Goal: Task Accomplishment & Management: Use online tool/utility

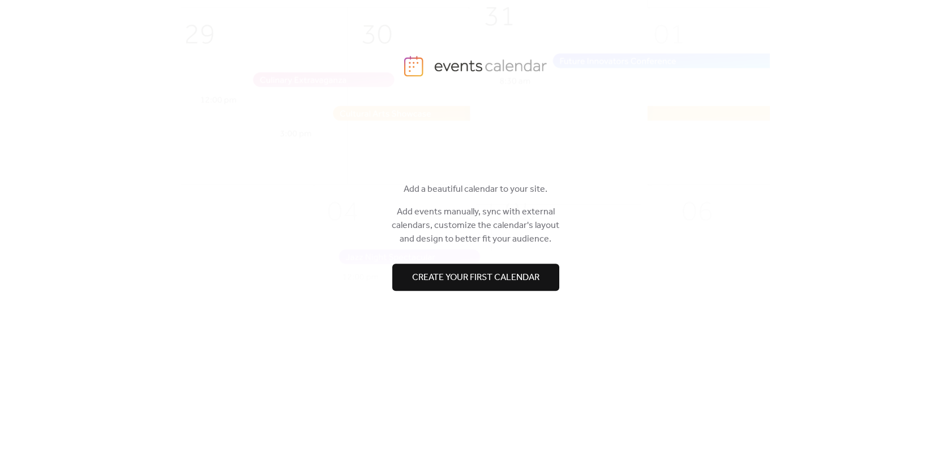
click at [430, 275] on span "Create your first calendar" at bounding box center [475, 278] width 127 height 14
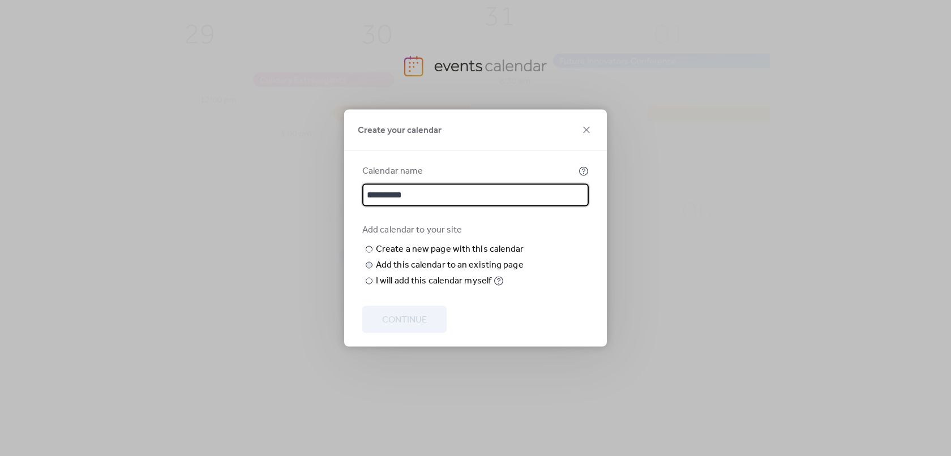
type input "**********"
click at [424, 272] on div "Add this calendar to an existing page" at bounding box center [450, 266] width 148 height 14
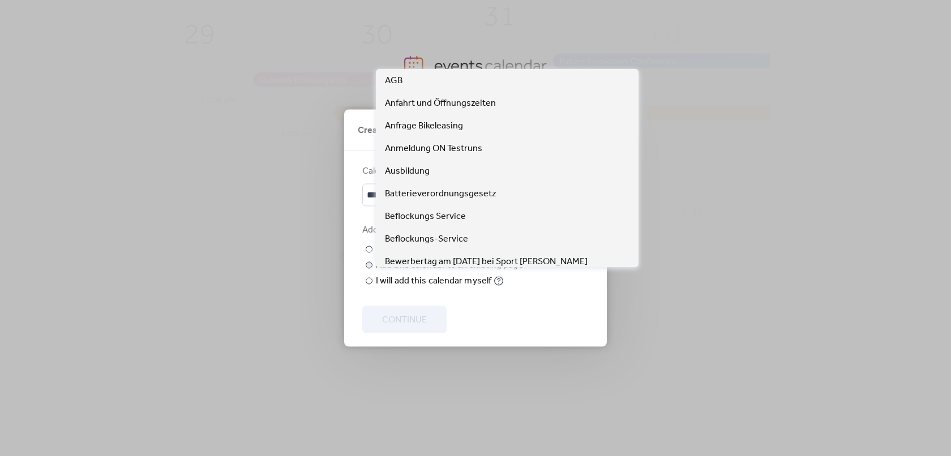
click at [0, 0] on span "Choose page" at bounding box center [0, 0] width 0 height 0
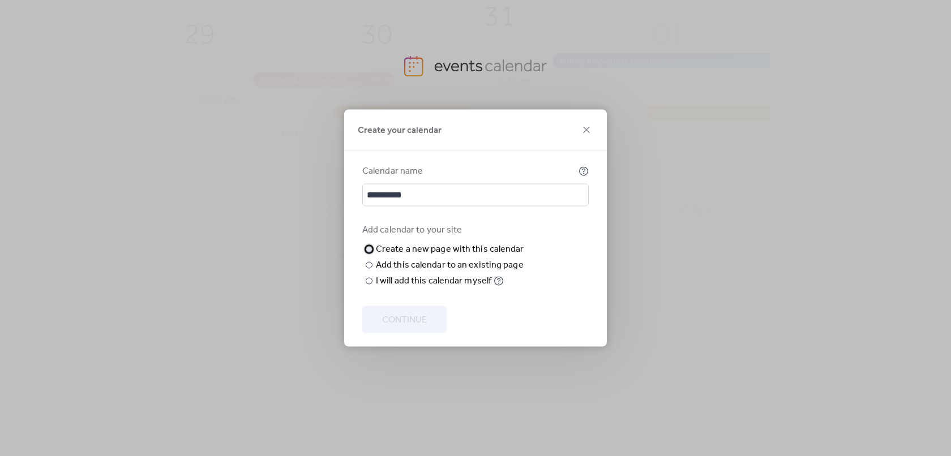
click at [422, 243] on div "Create a new page with this calendar" at bounding box center [450, 250] width 148 height 14
click at [0, 0] on input "text" at bounding box center [0, 0] width 0 height 0
type input "******"
click at [391, 288] on div "I will add this calendar myself" at bounding box center [434, 282] width 116 height 14
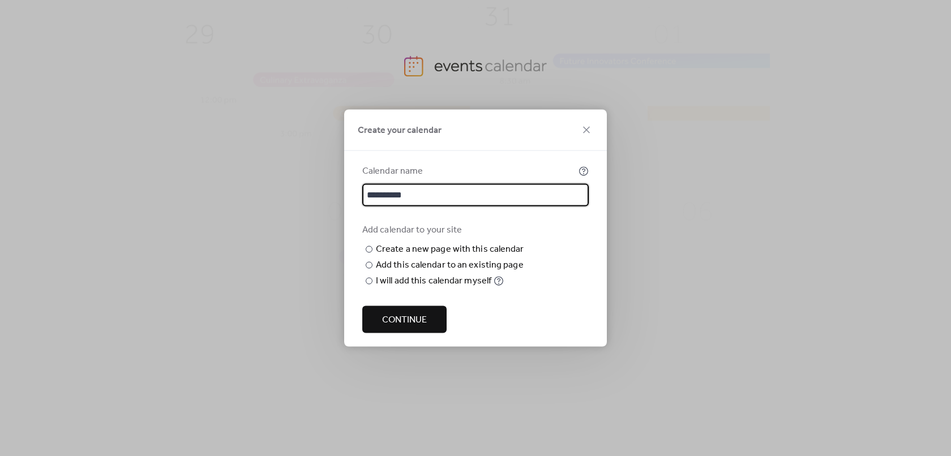
click at [429, 201] on input "**********" at bounding box center [475, 195] width 226 height 23
type input "**********"
click at [400, 314] on span "Continue" at bounding box center [404, 321] width 45 height 14
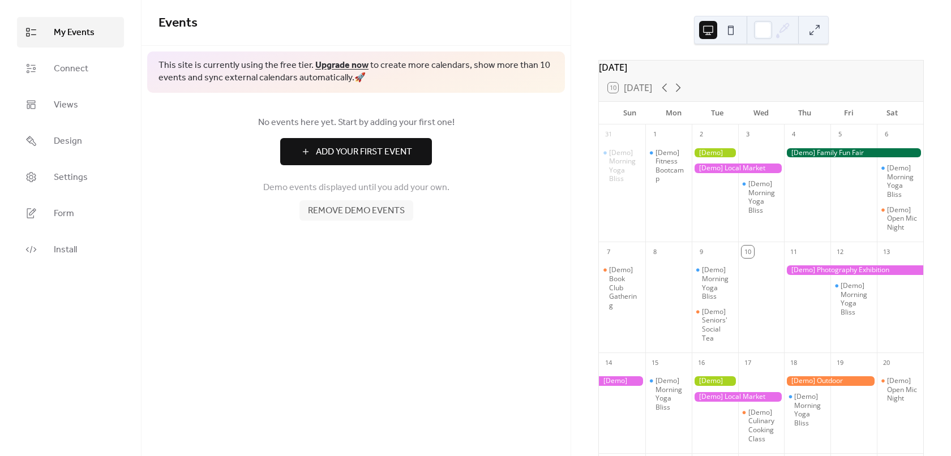
click at [401, 161] on button "Add Your First Event" at bounding box center [356, 151] width 152 height 27
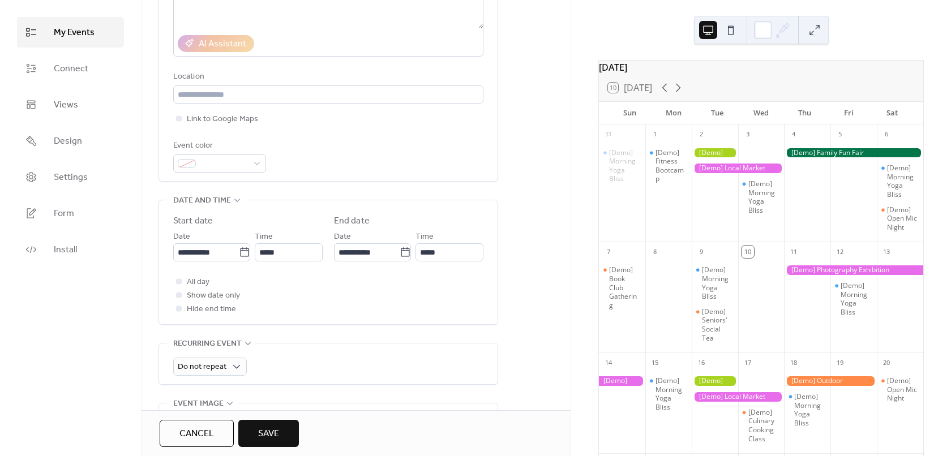
scroll to position [226, 0]
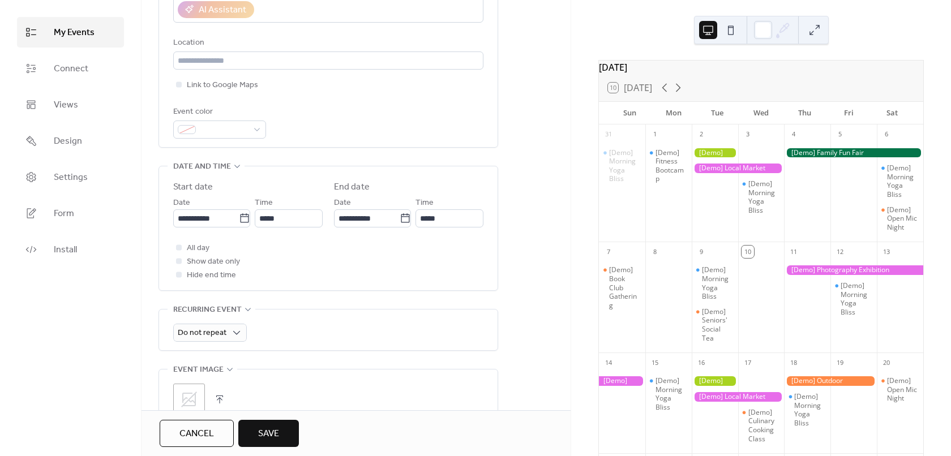
type input "****"
click at [289, 431] on button "Save" at bounding box center [268, 433] width 61 height 27
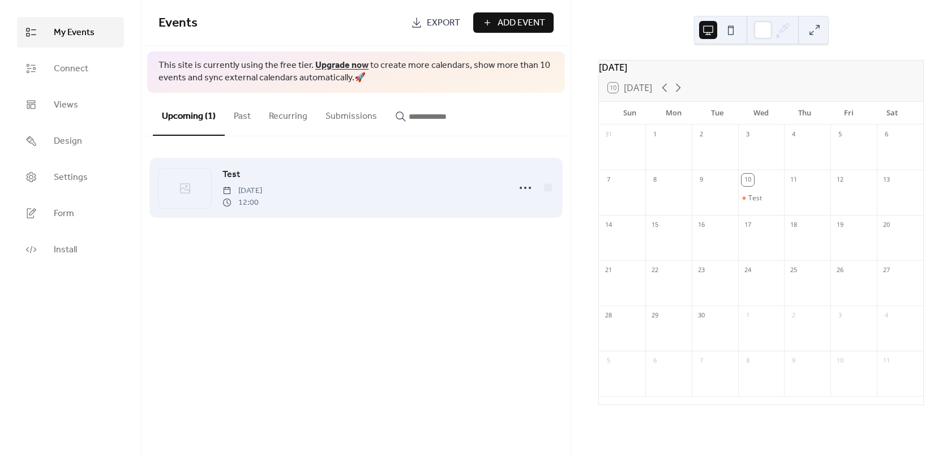
click at [262, 202] on span "12:00" at bounding box center [243, 203] width 40 height 12
click at [522, 190] on icon at bounding box center [525, 188] width 18 height 18
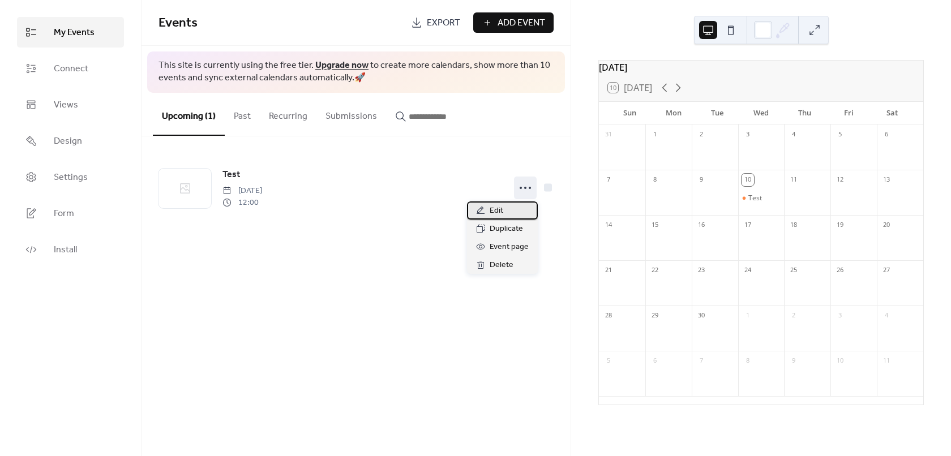
click at [514, 204] on div "Edit" at bounding box center [502, 211] width 71 height 18
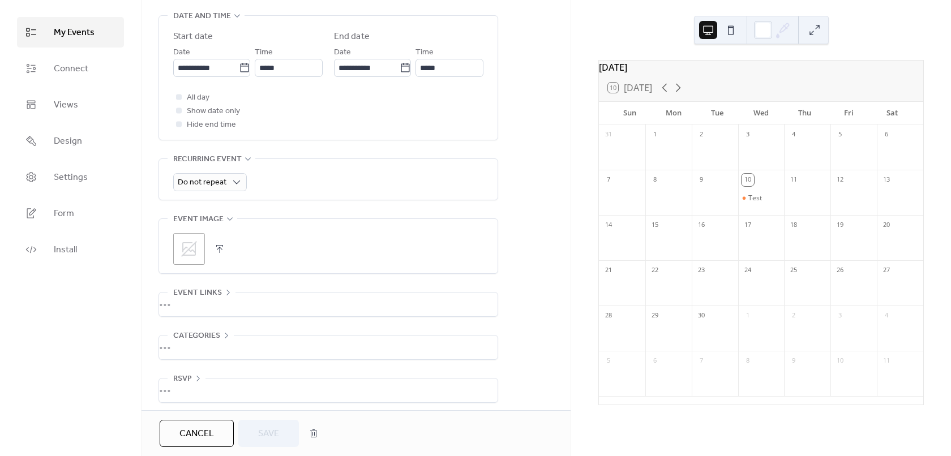
scroll to position [384, 0]
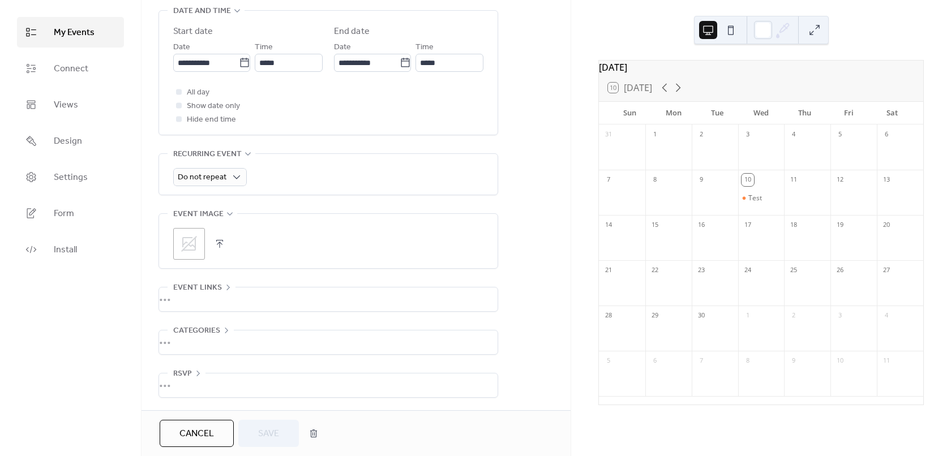
click at [213, 343] on div "•••" at bounding box center [328, 343] width 339 height 24
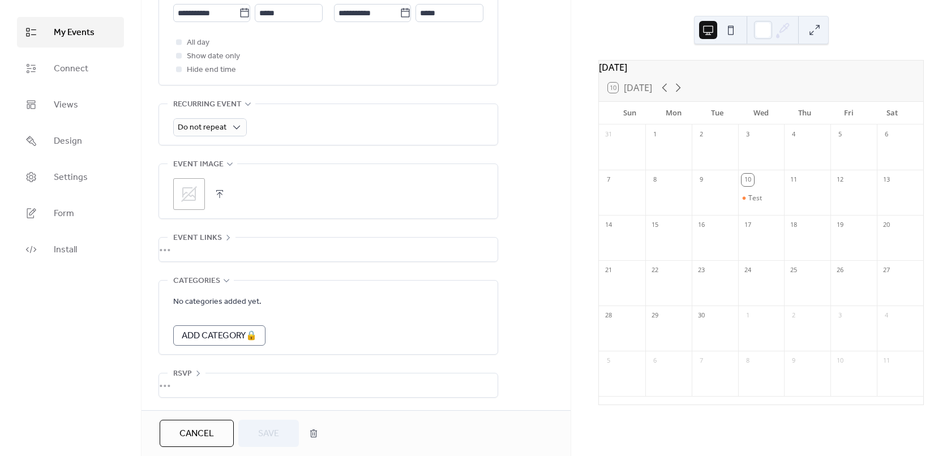
click at [229, 281] on icon at bounding box center [226, 280] width 9 height 9
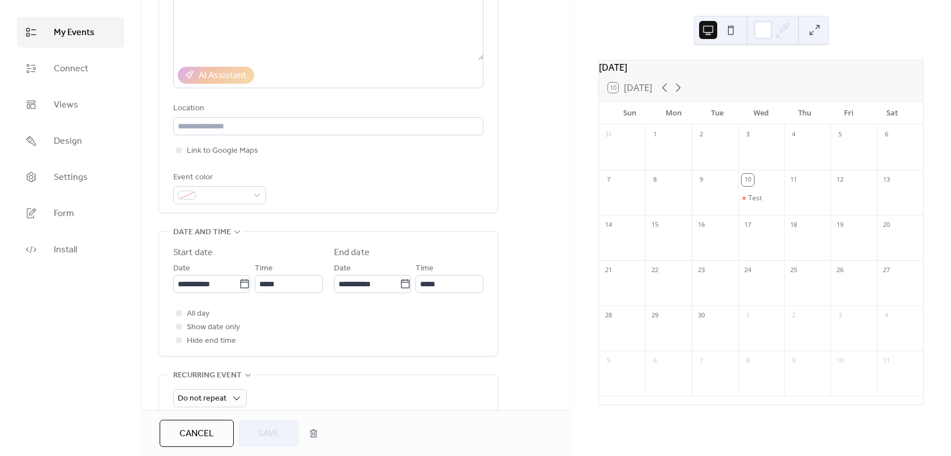
scroll to position [158, 0]
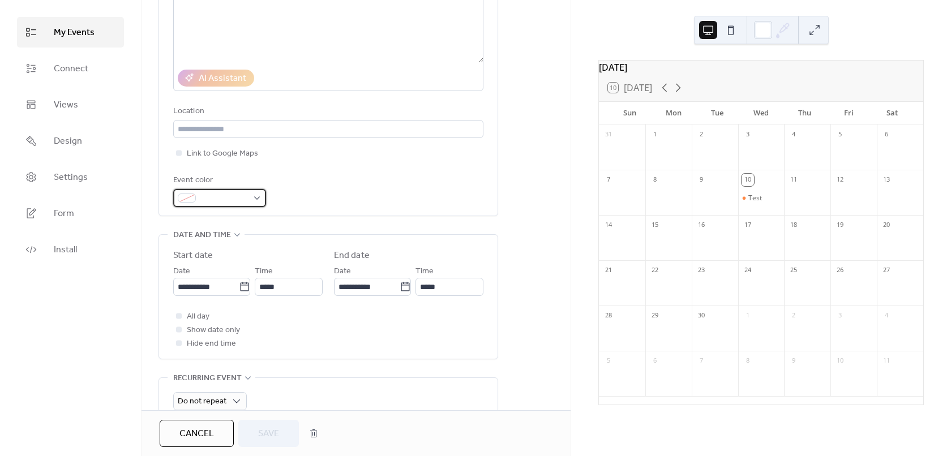
click at [223, 198] on span at bounding box center [224, 199] width 48 height 14
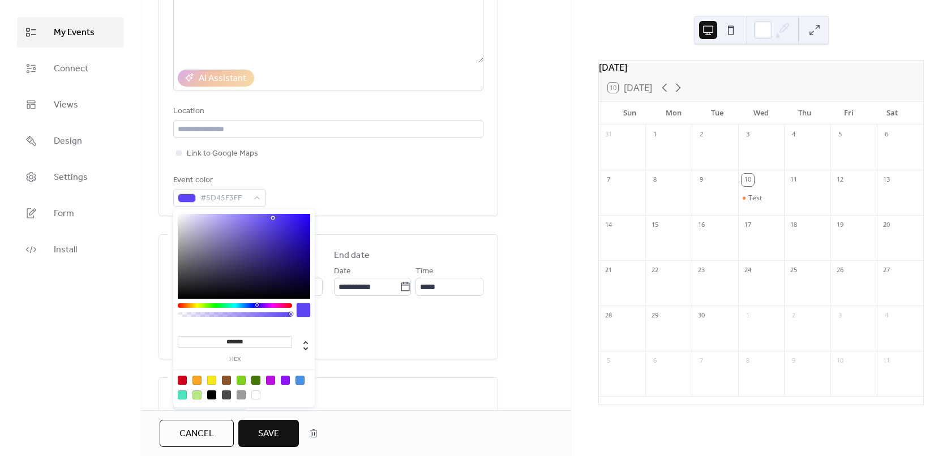
type input "*******"
drag, startPoint x: 225, startPoint y: 251, endPoint x: 315, endPoint y: 211, distance: 97.8
click at [315, 211] on body "**********" at bounding box center [475, 228] width 951 height 456
click at [303, 309] on div at bounding box center [304, 310] width 14 height 14
click at [416, 156] on div "Link to Google Maps" at bounding box center [328, 154] width 310 height 14
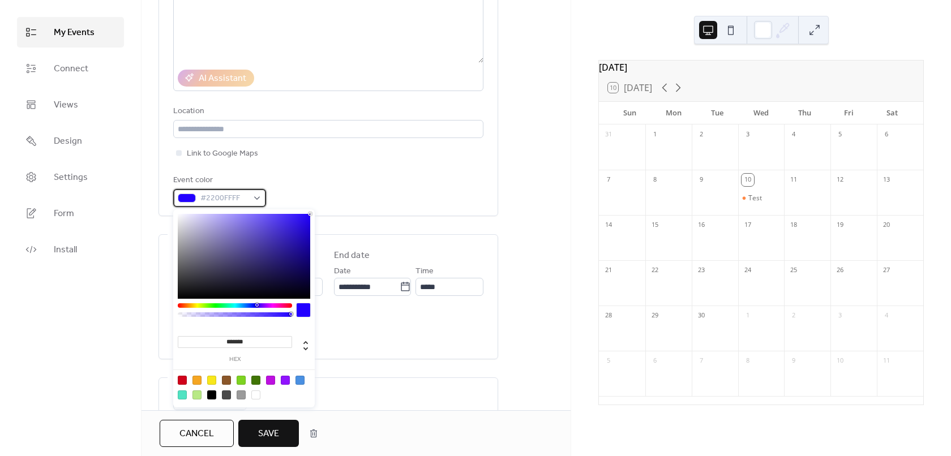
click at [225, 195] on span "#2200FFFF" at bounding box center [224, 199] width 48 height 14
click at [216, 306] on div at bounding box center [235, 305] width 114 height 5
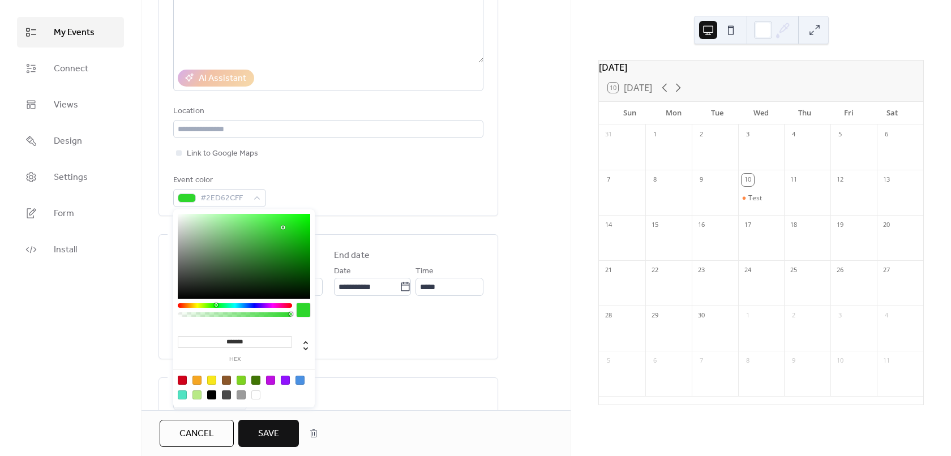
type input "*******"
drag, startPoint x: 280, startPoint y: 228, endPoint x: 347, endPoint y: 215, distance: 68.1
click at [347, 215] on body "**********" at bounding box center [475, 228] width 951 height 456
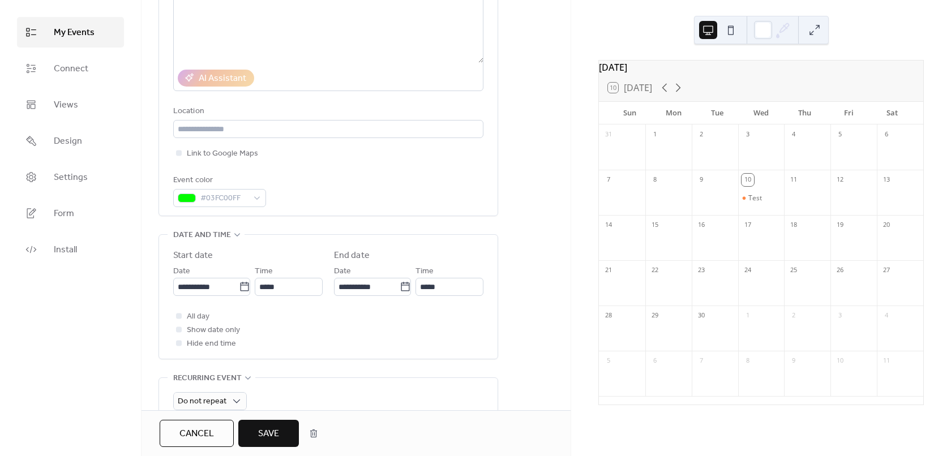
click at [542, 182] on div "**********" at bounding box center [356, 270] width 429 height 730
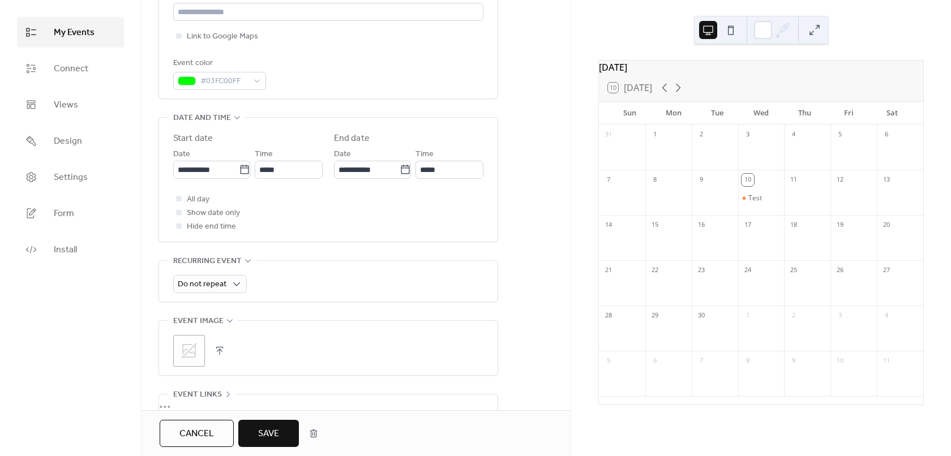
scroll to position [384, 0]
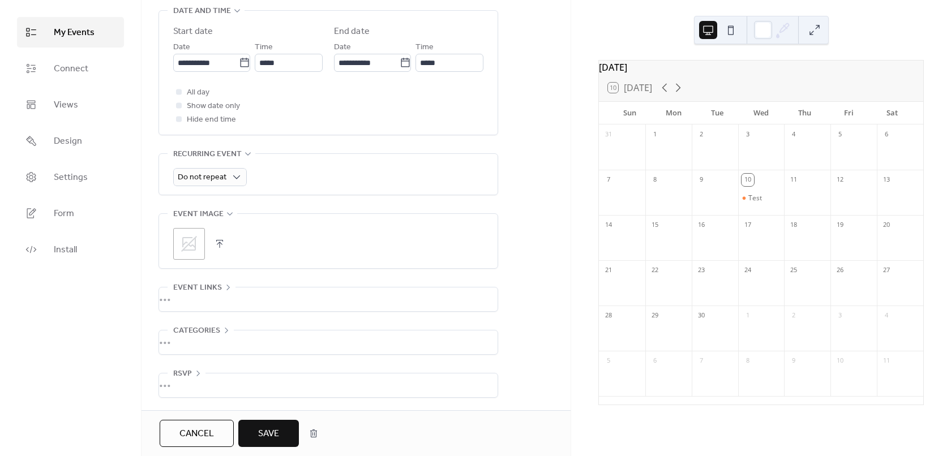
click at [273, 435] on span "Save" at bounding box center [268, 434] width 21 height 14
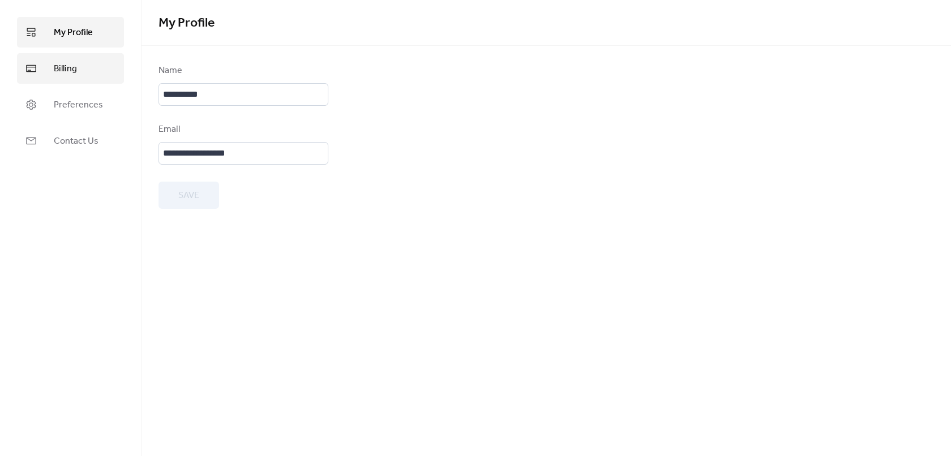
click at [61, 75] on span "Billing" at bounding box center [65, 69] width 23 height 14
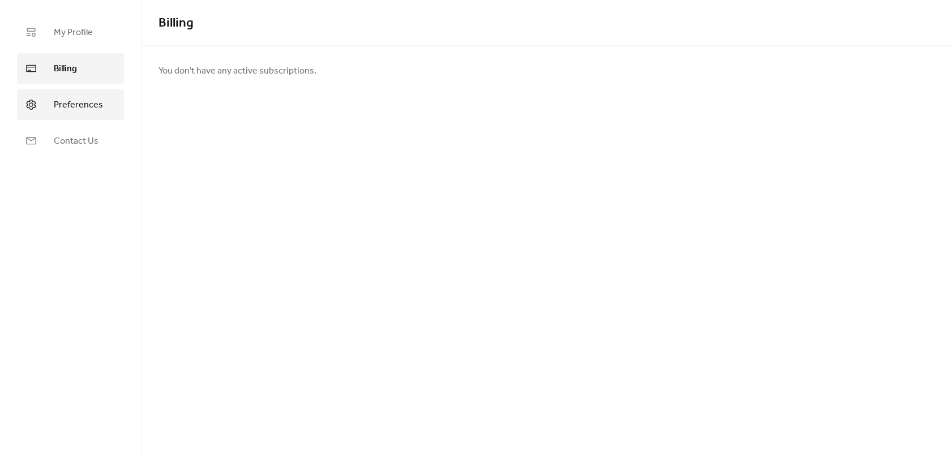
click at [61, 104] on span "Preferences" at bounding box center [78, 106] width 49 height 14
click at [65, 127] on link "Contact Us" at bounding box center [70, 141] width 107 height 31
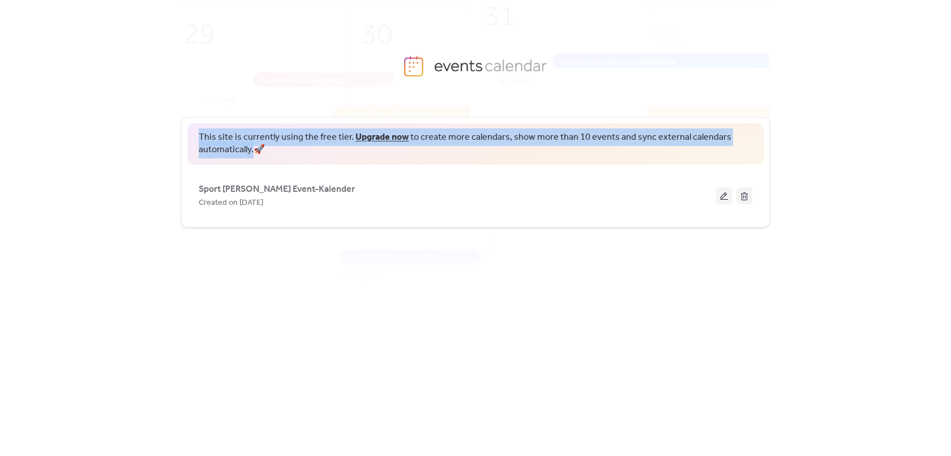
drag, startPoint x: 253, startPoint y: 149, endPoint x: 199, endPoint y: 138, distance: 55.4
click at [199, 138] on span "This site is currently using the free tier. Upgrade now to create more calendar…" at bounding box center [476, 143] width 554 height 25
drag, startPoint x: 199, startPoint y: 135, endPoint x: 272, endPoint y: 149, distance: 74.4
click at [272, 149] on span "This site is currently using the free tier. Upgrade now to create more calendar…" at bounding box center [476, 143] width 554 height 25
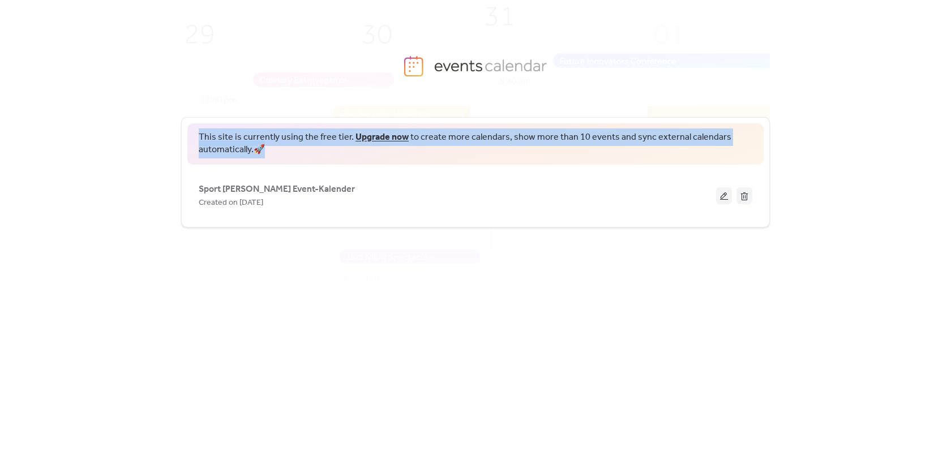
click at [272, 149] on span "This site is currently using the free tier. Upgrade now to create more calendar…" at bounding box center [476, 143] width 554 height 25
drag, startPoint x: 264, startPoint y: 149, endPoint x: 200, endPoint y: 135, distance: 66.1
click at [200, 135] on span "This site is currently using the free tier. Upgrade now to create more calendar…" at bounding box center [476, 143] width 554 height 25
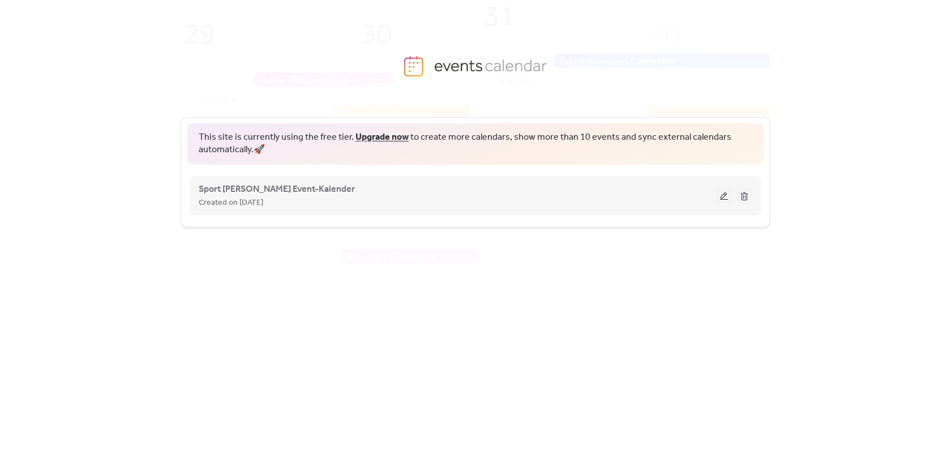
click at [717, 198] on button at bounding box center [724, 195] width 16 height 17
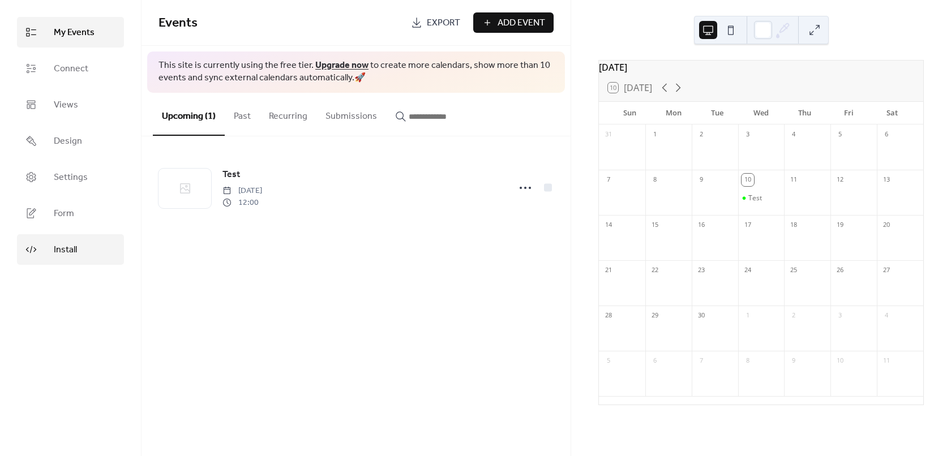
click at [85, 242] on link "Install" at bounding box center [70, 249] width 107 height 31
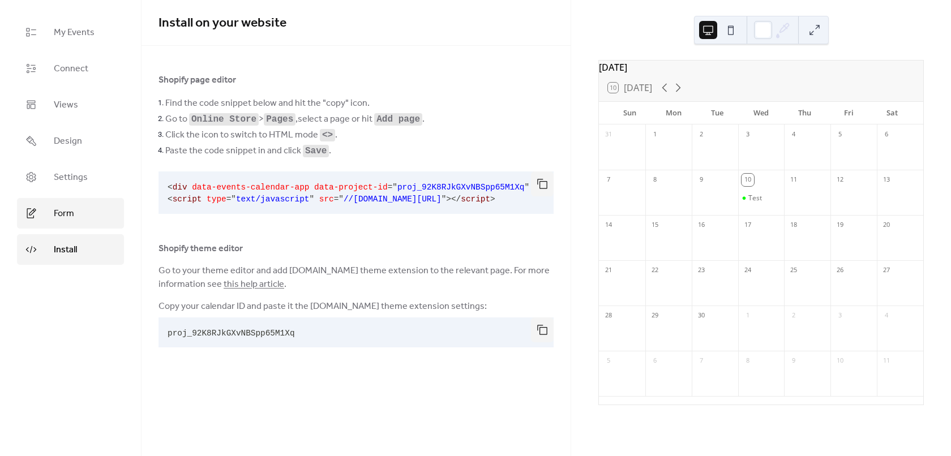
click at [59, 210] on span "Form" at bounding box center [64, 214] width 20 height 14
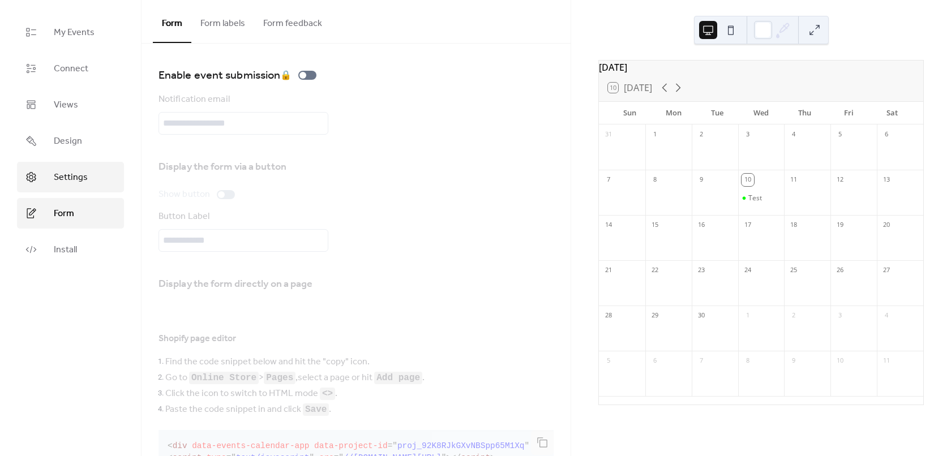
click at [76, 180] on span "Settings" at bounding box center [71, 178] width 34 height 14
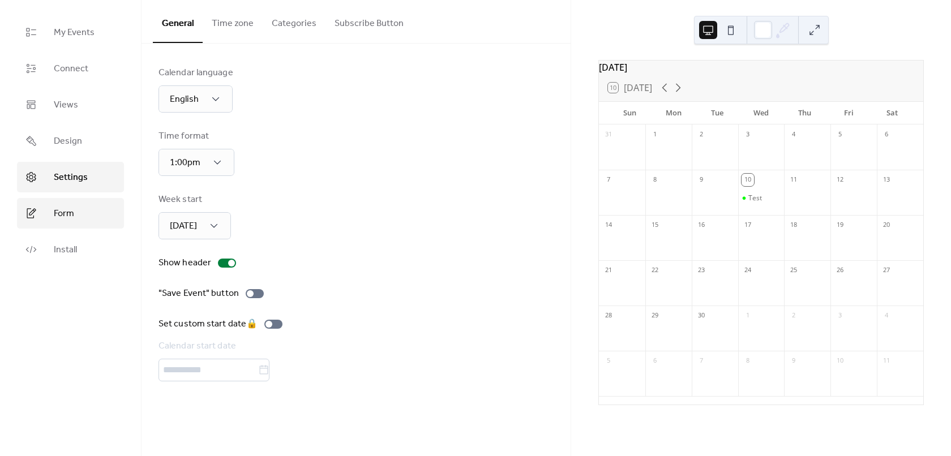
click at [63, 210] on span "Form" at bounding box center [64, 214] width 20 height 14
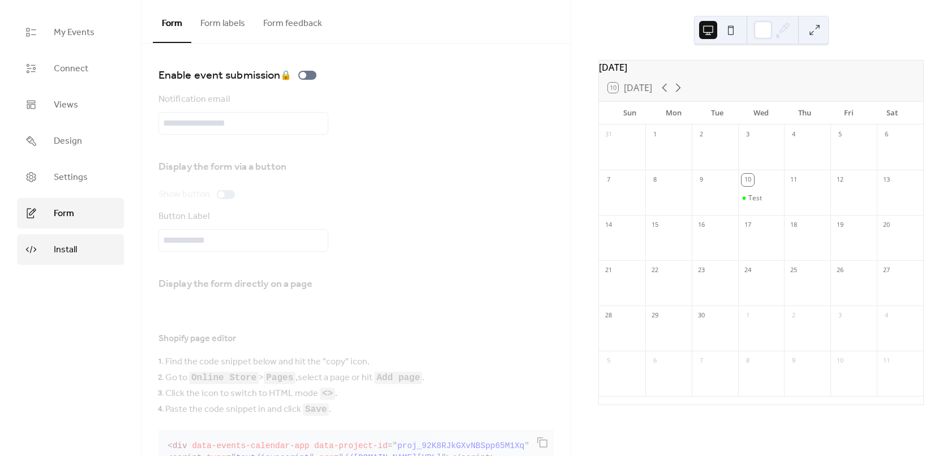
click at [55, 255] on span "Install" at bounding box center [65, 250] width 23 height 14
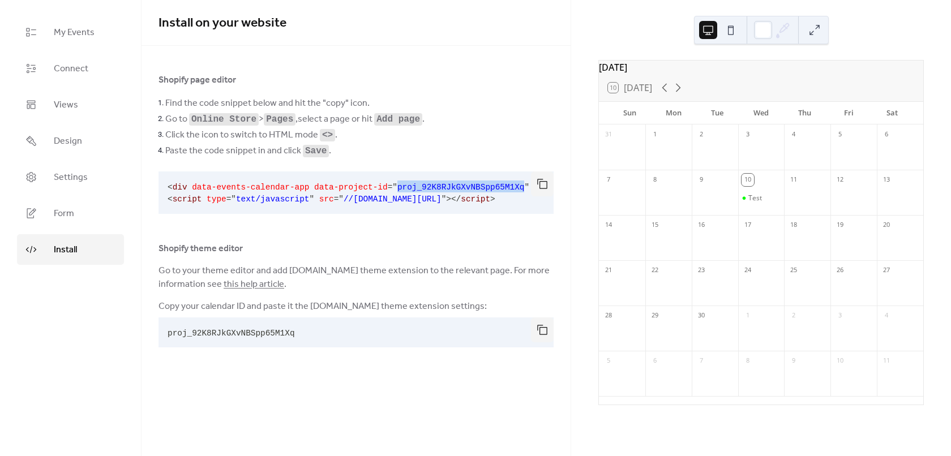
drag, startPoint x: 379, startPoint y: 187, endPoint x: 494, endPoint y: 186, distance: 115.5
click at [494, 186] on span "proj_92K8RJkGXvNBSpp65M1Xq" at bounding box center [460, 187] width 127 height 9
copy span "proj_92K8RJkGXvNBSpp65M1Xq"
